Goal: Information Seeking & Learning: Get advice/opinions

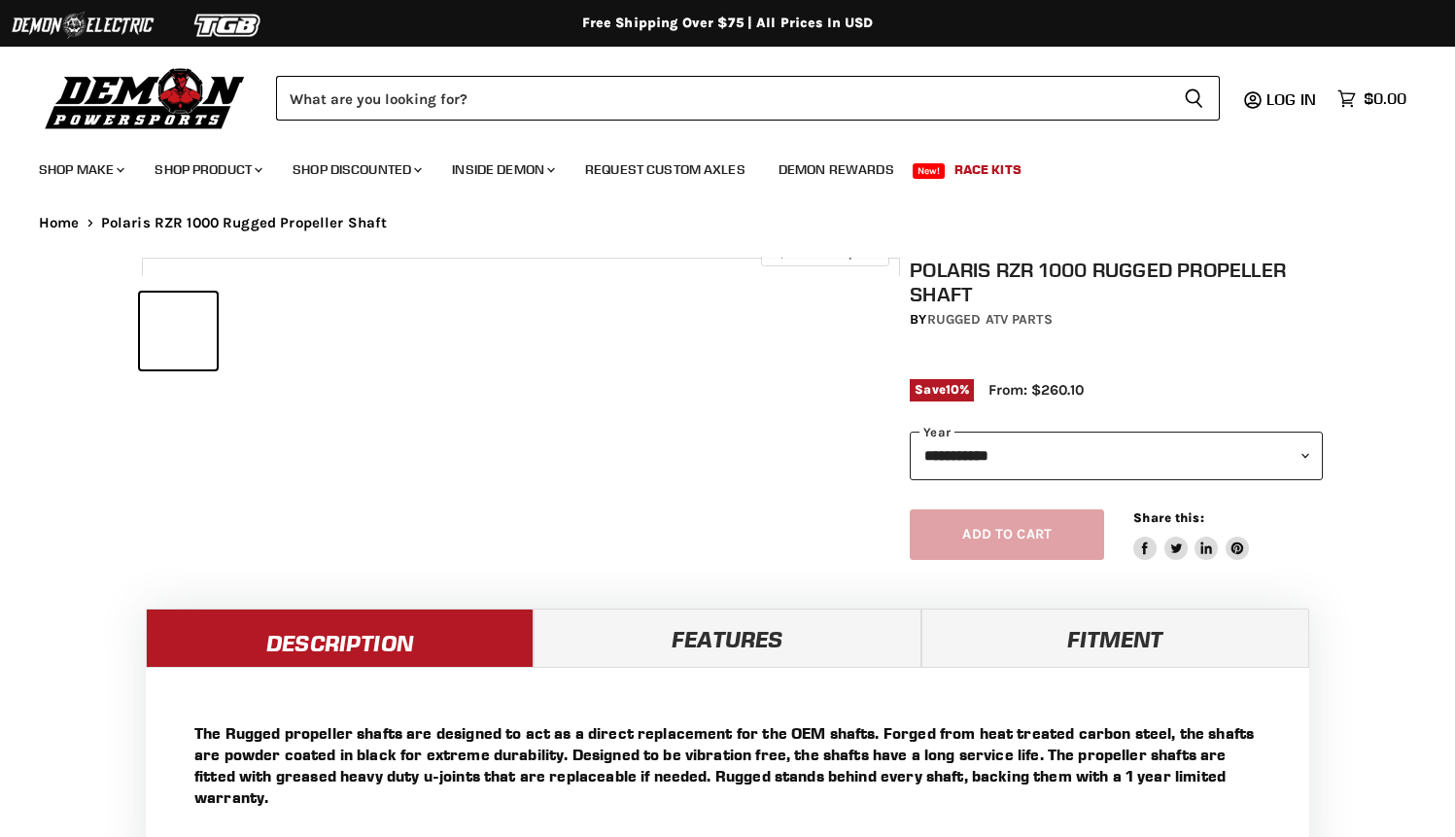
select select "******"
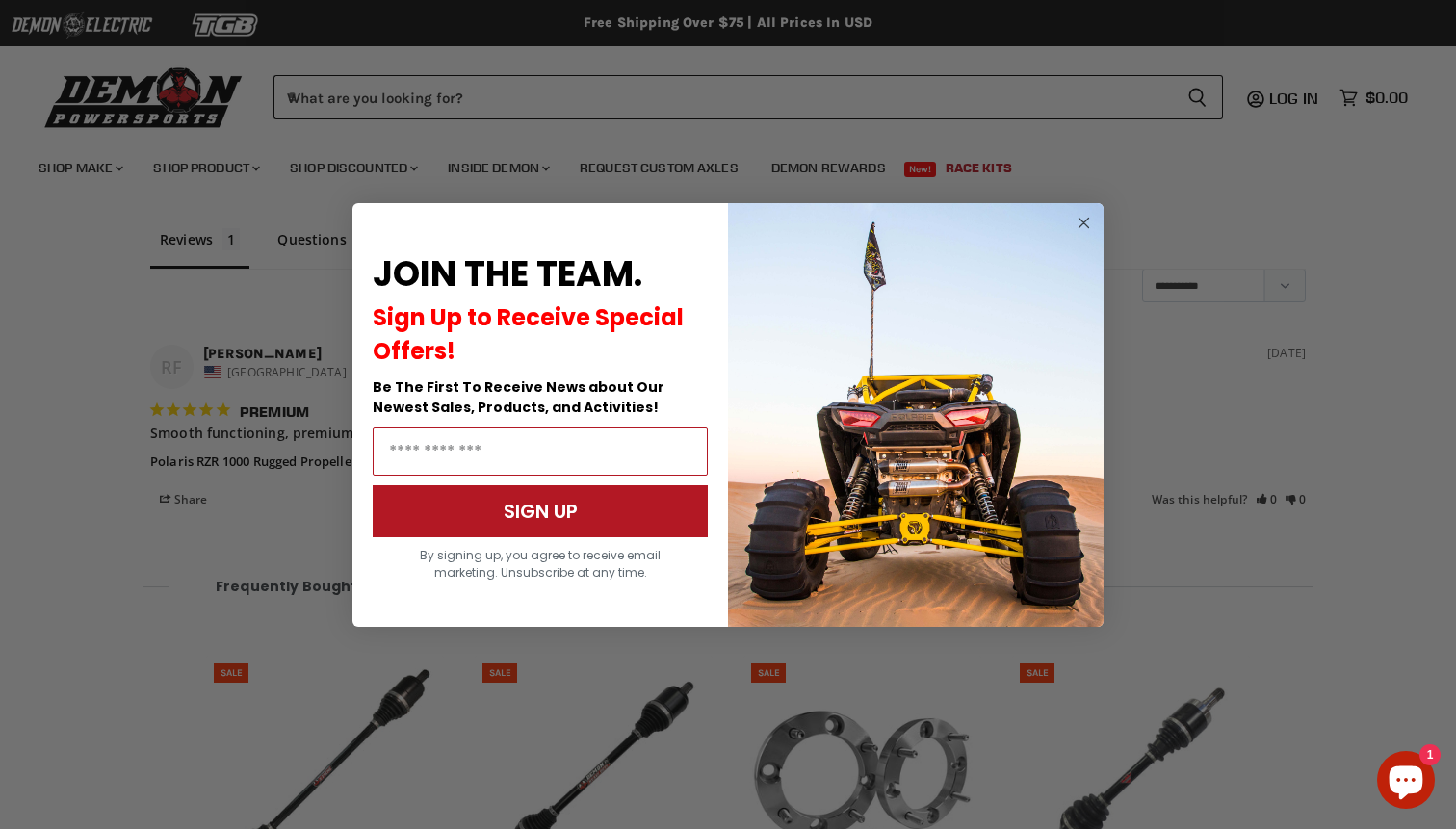
scroll to position [1607, 0]
